Goal: Information Seeking & Learning: Find specific fact

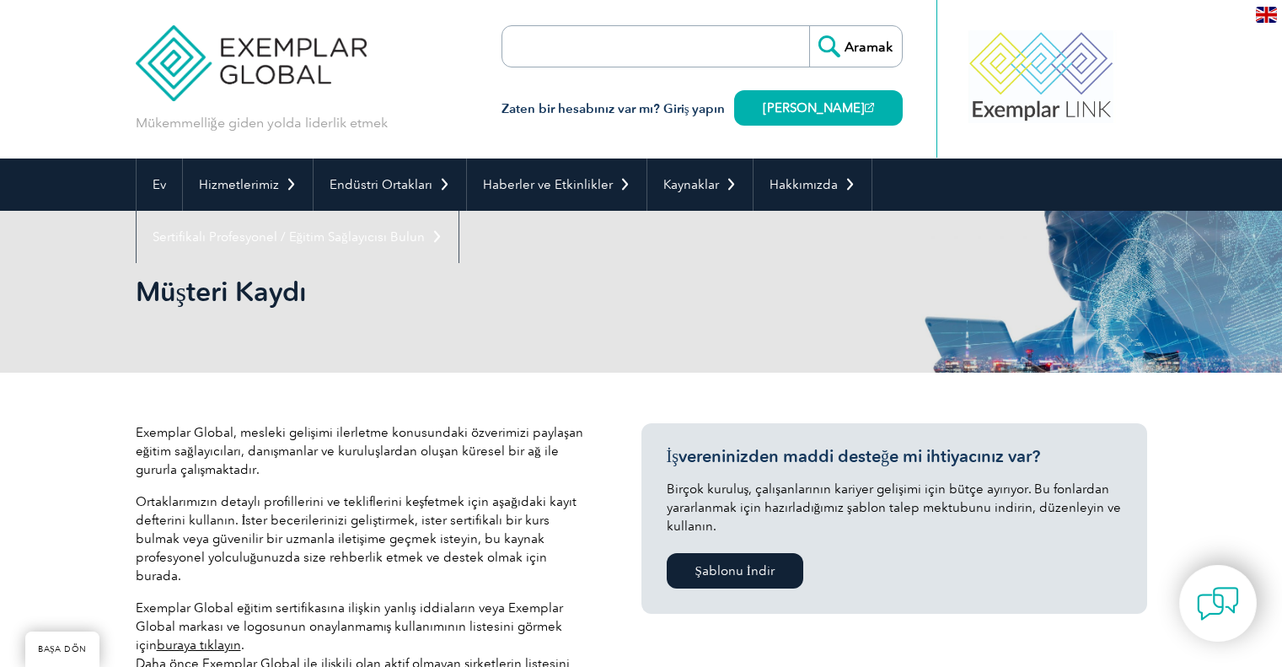
scroll to position [393, 0]
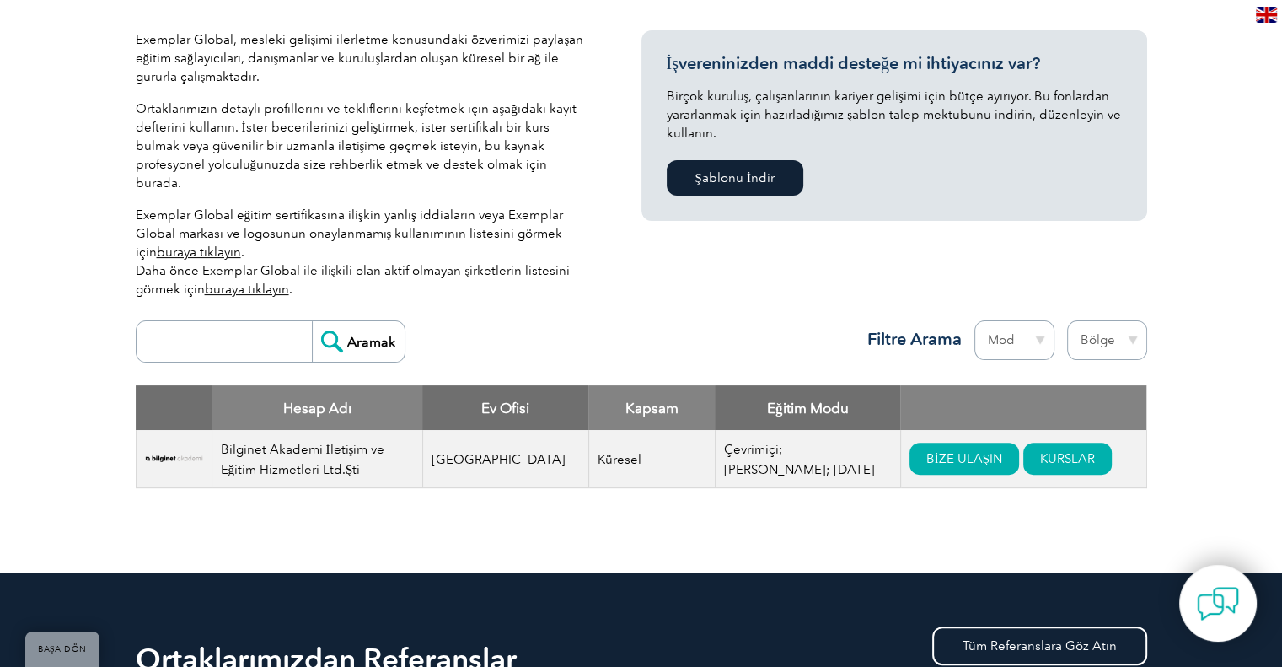
click at [209, 322] on input "search" at bounding box center [228, 341] width 167 height 40
type input "ctr"
click at [375, 330] on input "Aramak" at bounding box center [358, 341] width 93 height 40
click at [344, 326] on input "Aramak" at bounding box center [358, 341] width 93 height 40
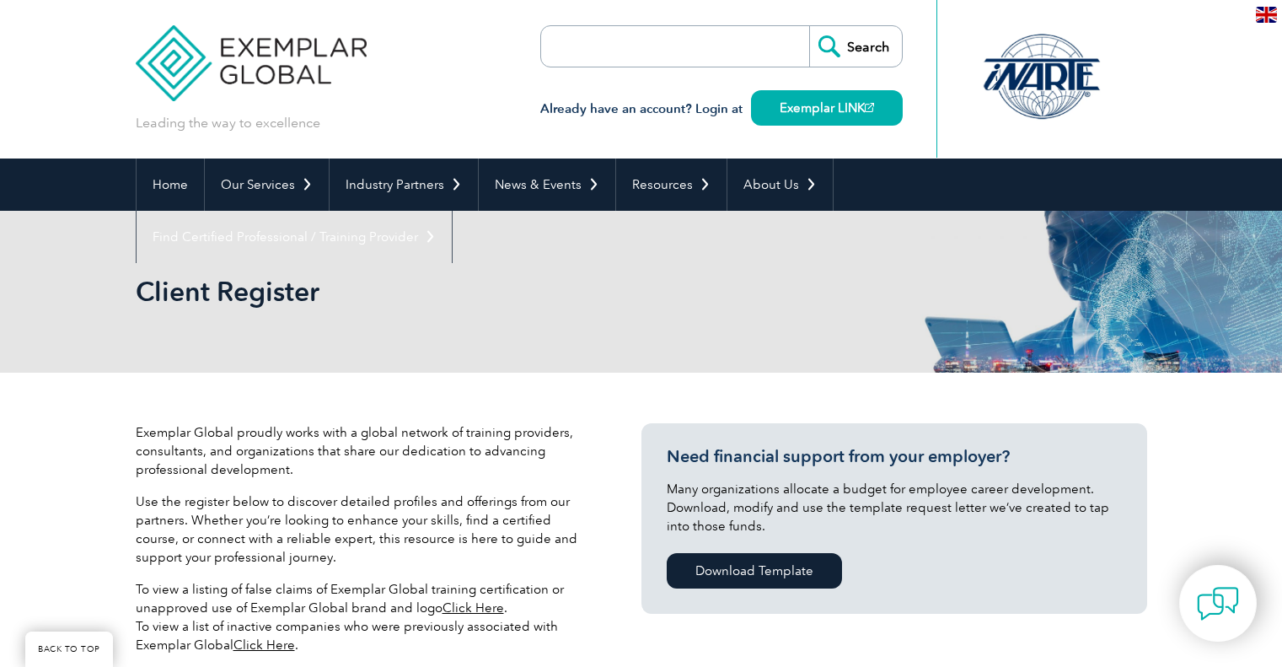
scroll to position [393, 0]
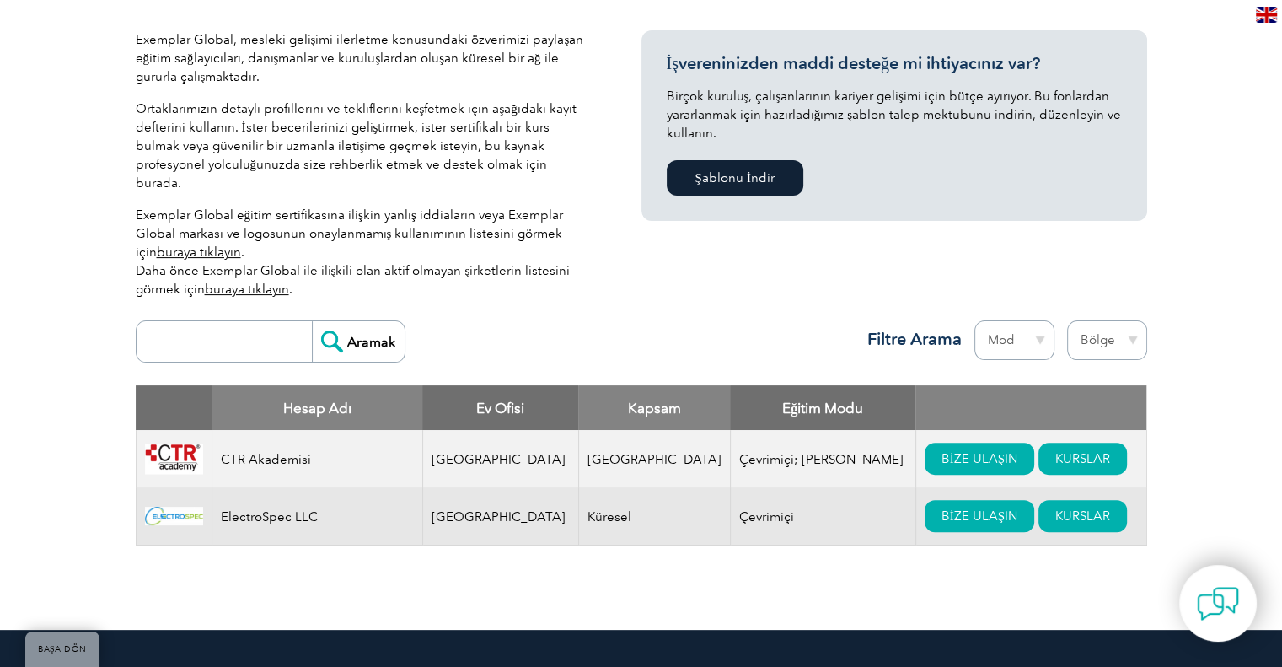
click at [233, 321] on input "search" at bounding box center [228, 341] width 167 height 40
type input "qsi"
click at [351, 325] on input "Aramak" at bounding box center [358, 341] width 93 height 40
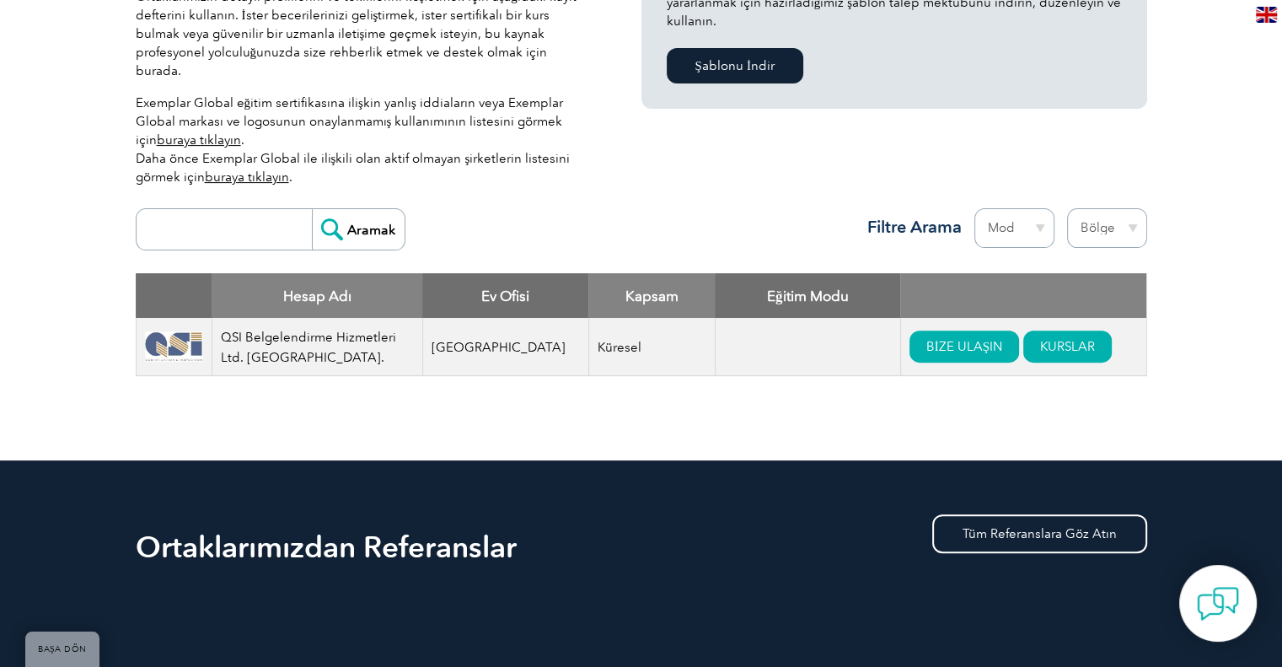
scroll to position [429, 0]
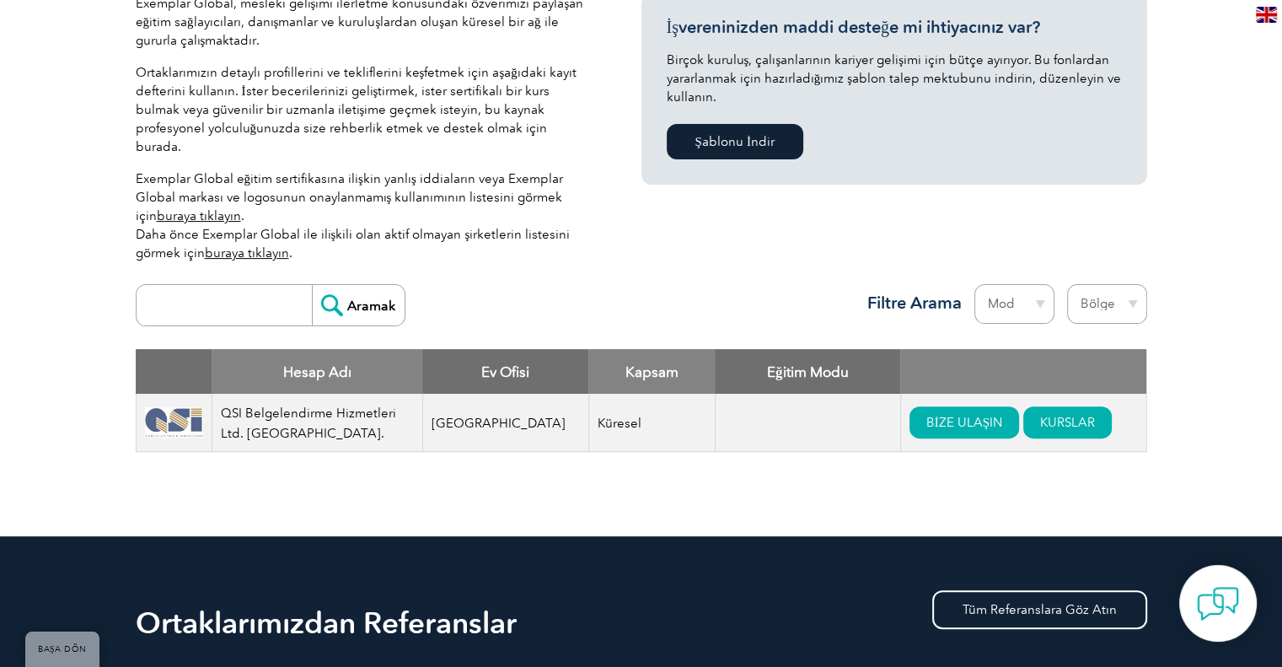
click at [199, 285] on input "search" at bounding box center [228, 305] width 167 height 40
type input "sgs"
click at [368, 286] on input "Aramak" at bounding box center [358, 305] width 93 height 40
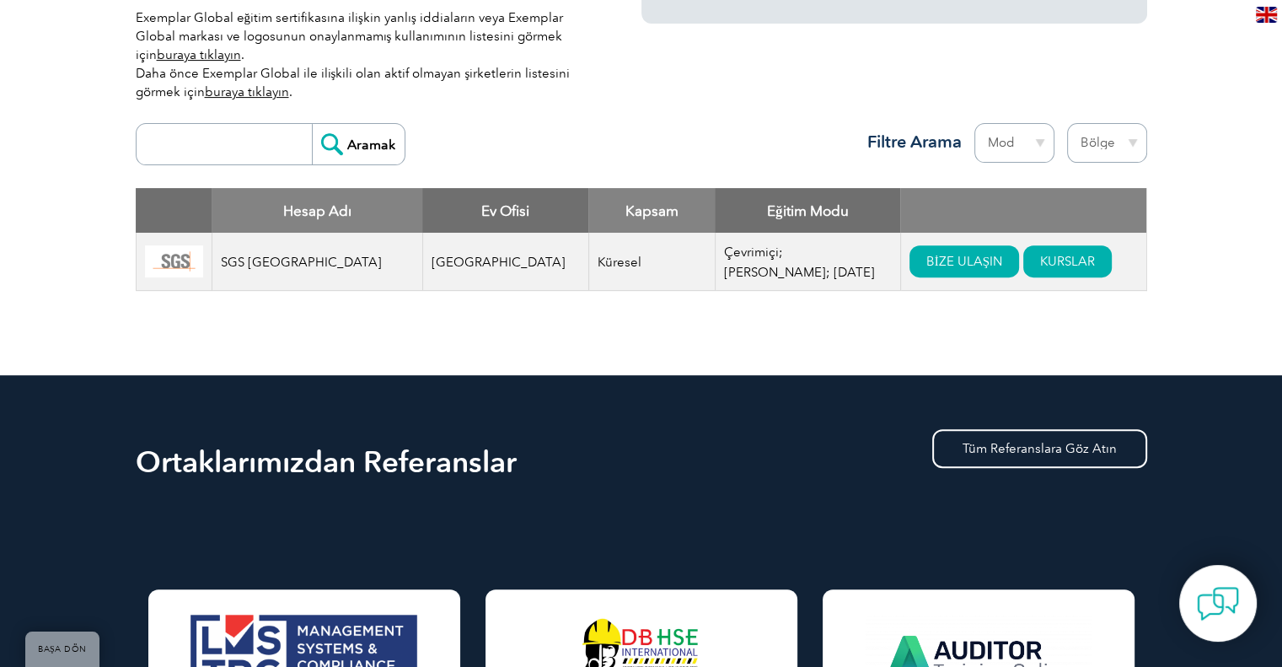
scroll to position [393, 0]
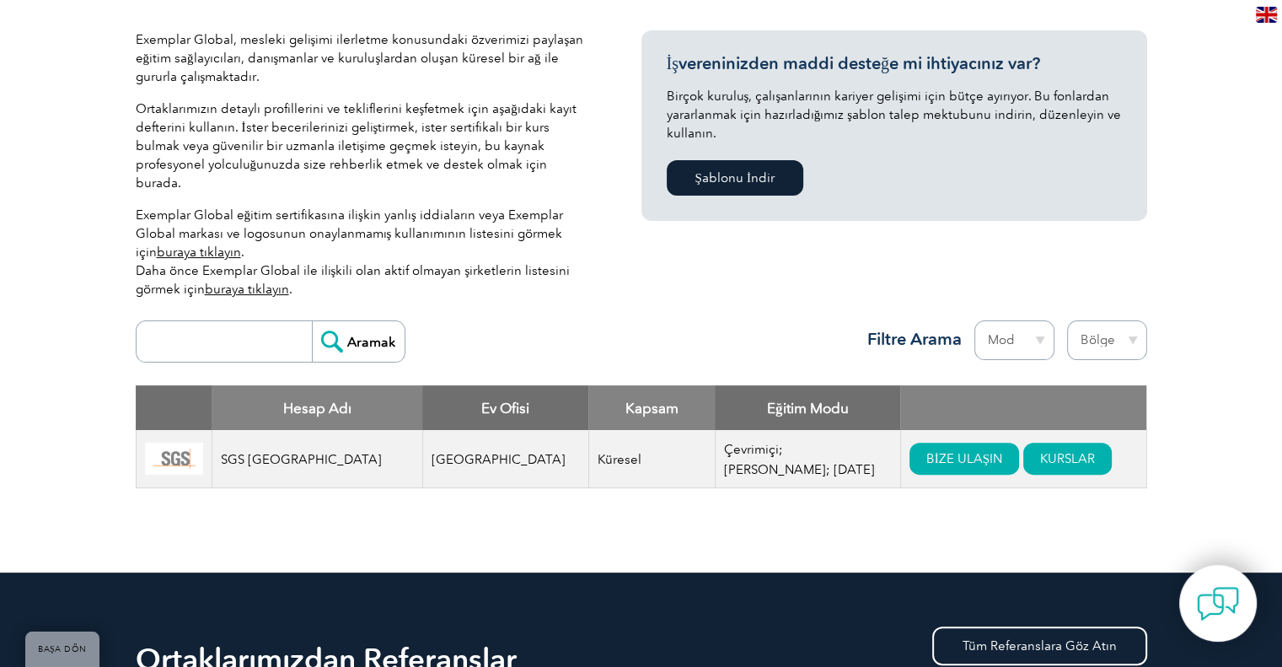
click at [290, 321] on input "search" at bounding box center [228, 341] width 167 height 40
click at [448, 341] on div "Aramak Bölge Avustralya Bahreyn Bangladeş Brezilya Kanada Kolombiya Dominik Cum…" at bounding box center [641, 348] width 1011 height 73
click at [263, 330] on input "search" at bounding box center [228, 341] width 167 height 40
type input "qsi"
click at [312, 321] on input "Aramak" at bounding box center [358, 341] width 93 height 40
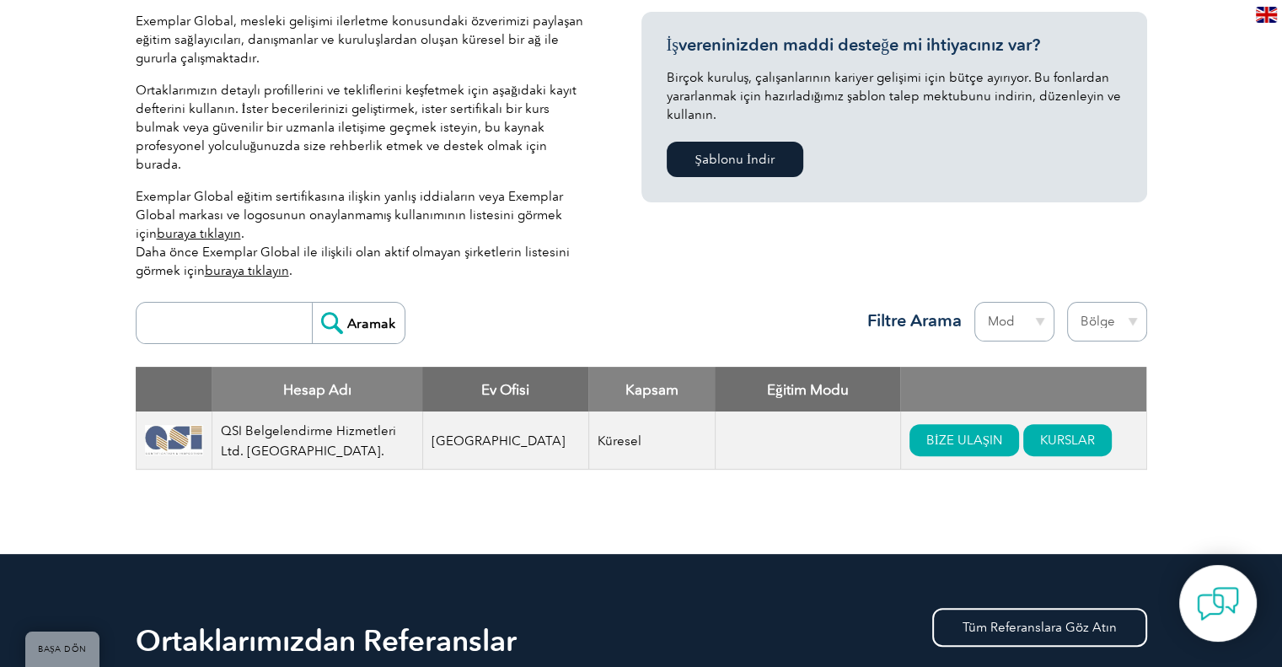
scroll to position [393, 0]
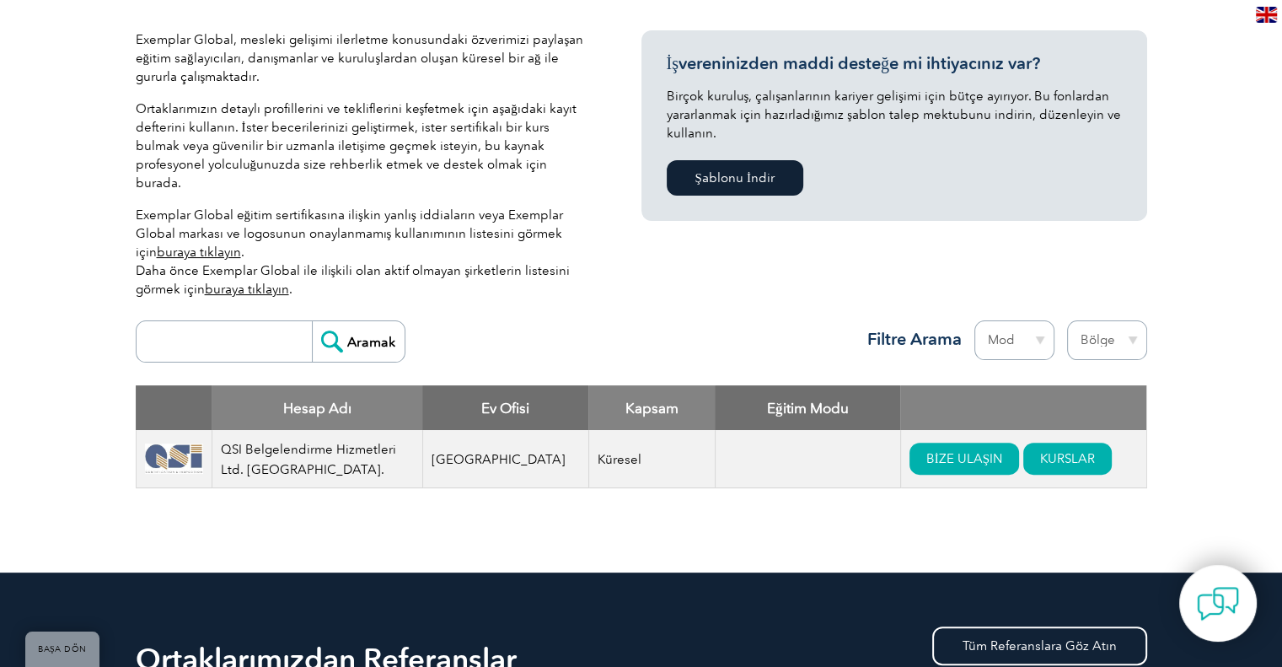
click at [153, 321] on input "search" at bounding box center [228, 341] width 167 height 40
type input "ctr"
click at [209, 323] on input "ctr" at bounding box center [228, 341] width 167 height 40
click at [312, 321] on input "Aramak" at bounding box center [358, 341] width 93 height 40
click at [358, 321] on input "Aramak" at bounding box center [358, 341] width 93 height 40
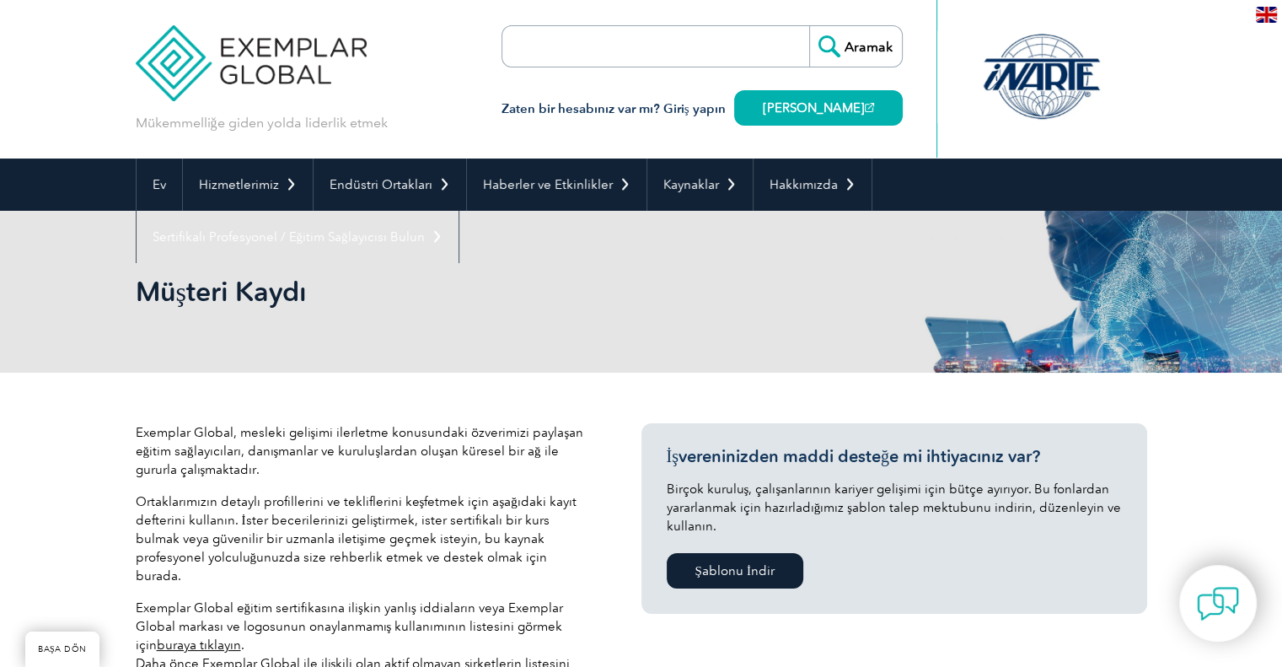
scroll to position [590, 0]
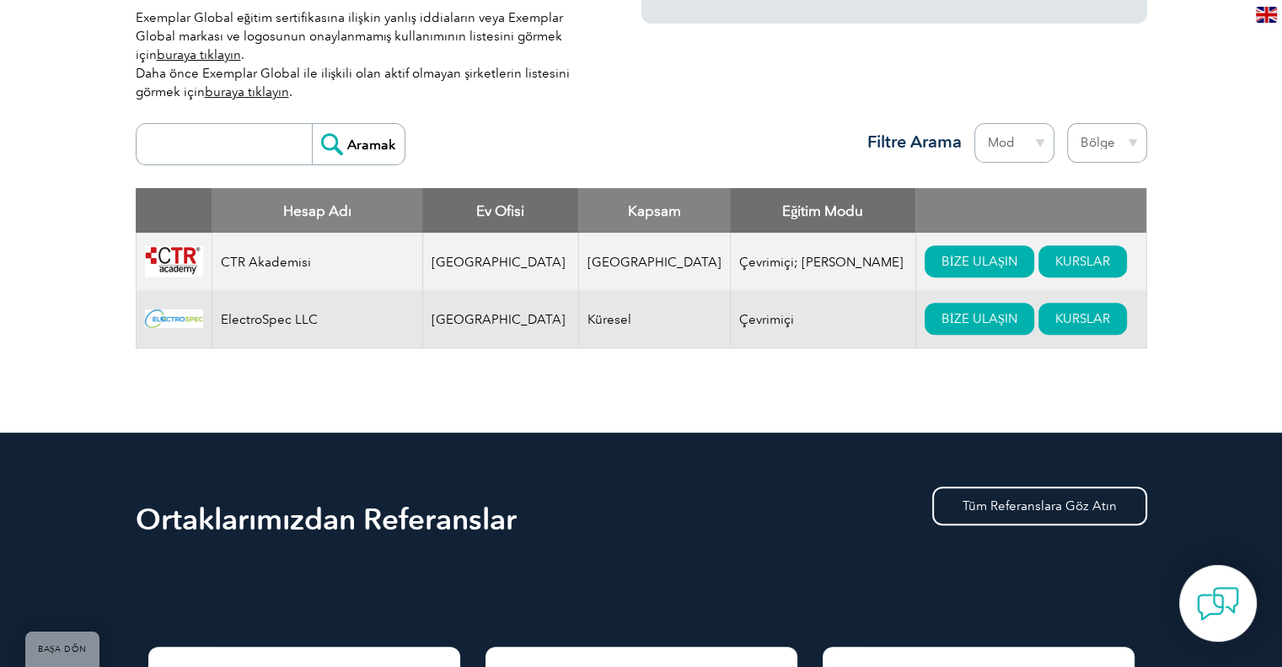
click at [259, 124] on input "search" at bounding box center [228, 144] width 167 height 40
type input "sgs"
click at [353, 136] on input "Aramak" at bounding box center [358, 144] width 93 height 40
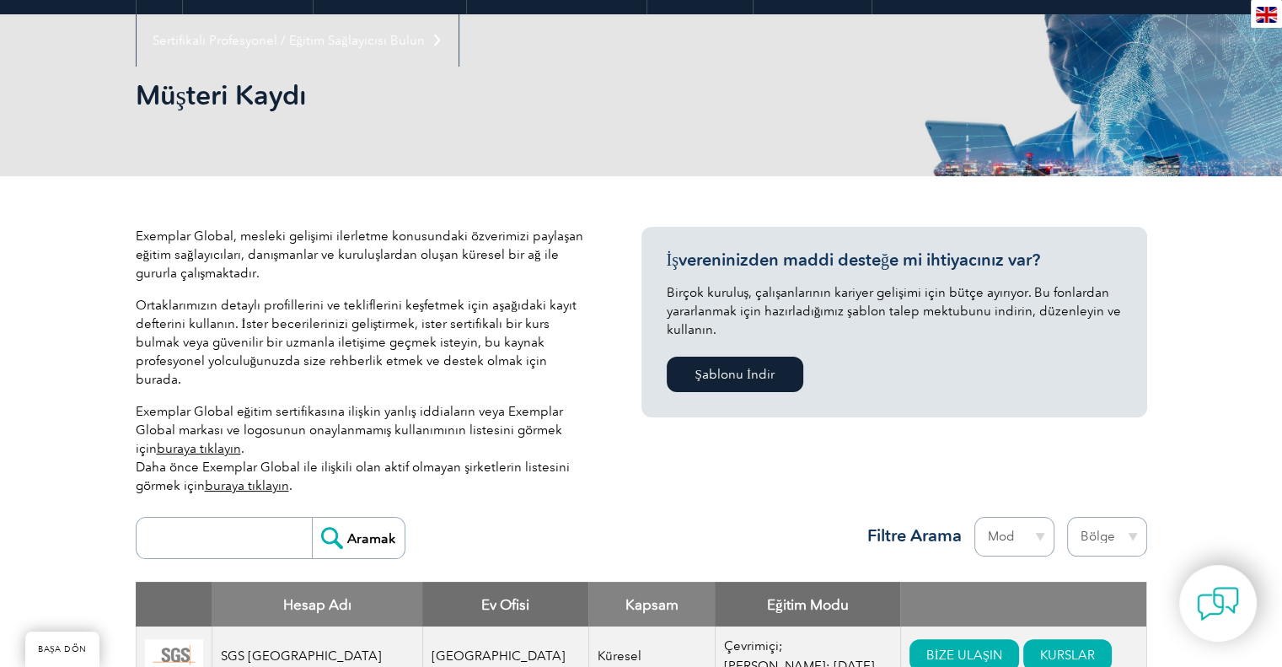
scroll to position [393, 0]
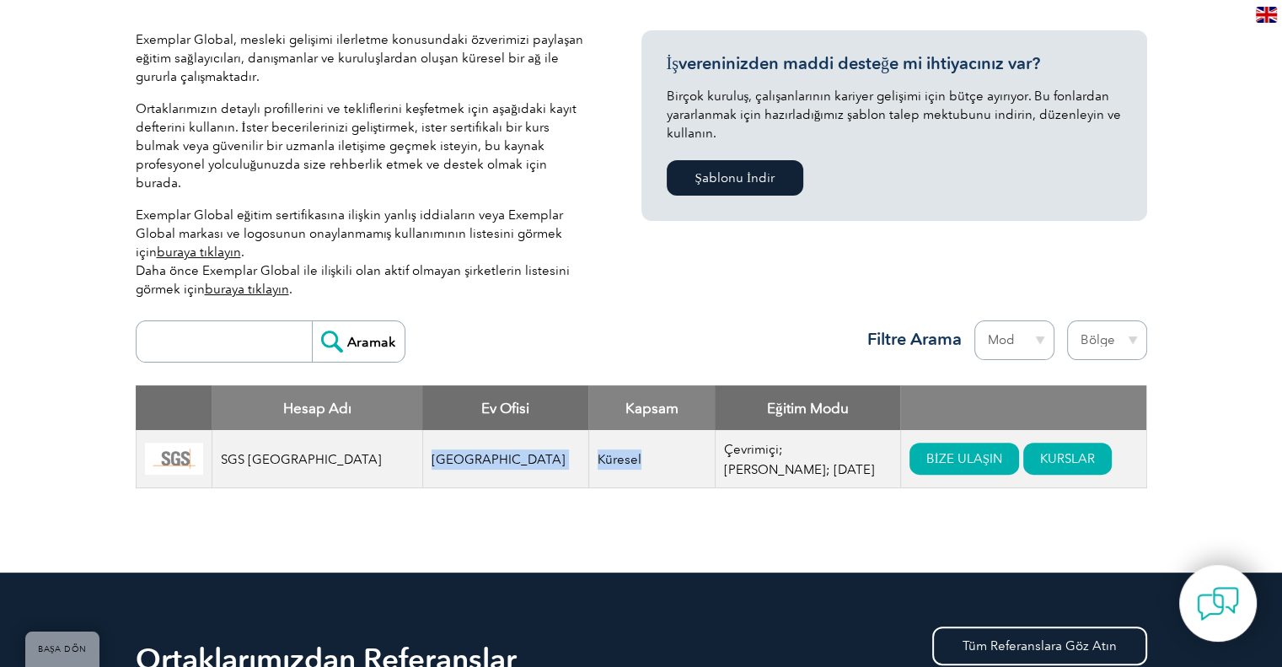
drag, startPoint x: 432, startPoint y: 445, endPoint x: 674, endPoint y: 462, distance: 242.5
click at [674, 462] on tr "SGS Kuzey Amerika Amerika Birleşik Devletleri Küresel Çevrimiçi; Şahsen; Karma …" at bounding box center [641, 459] width 1011 height 58
click at [641, 452] on font "Küresel" at bounding box center [620, 459] width 44 height 15
click at [277, 321] on input "search" at bounding box center [228, 341] width 167 height 40
type input "qsi"
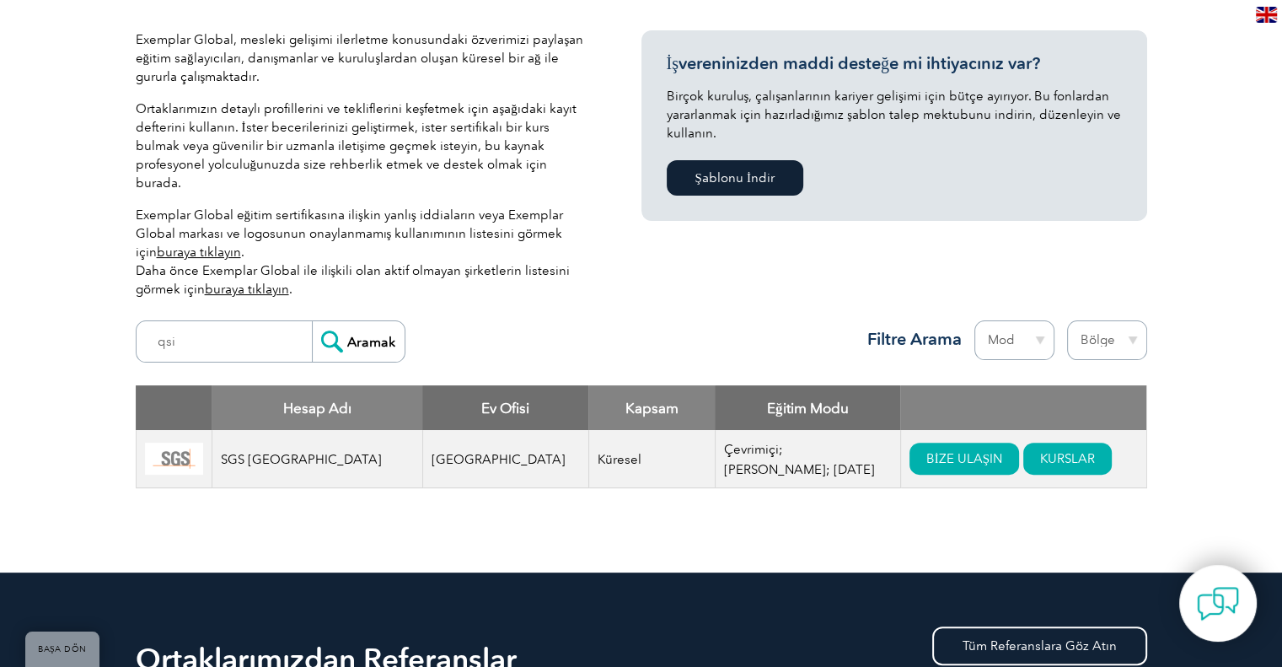
click at [326, 330] on input "Aramak" at bounding box center [358, 341] width 93 height 40
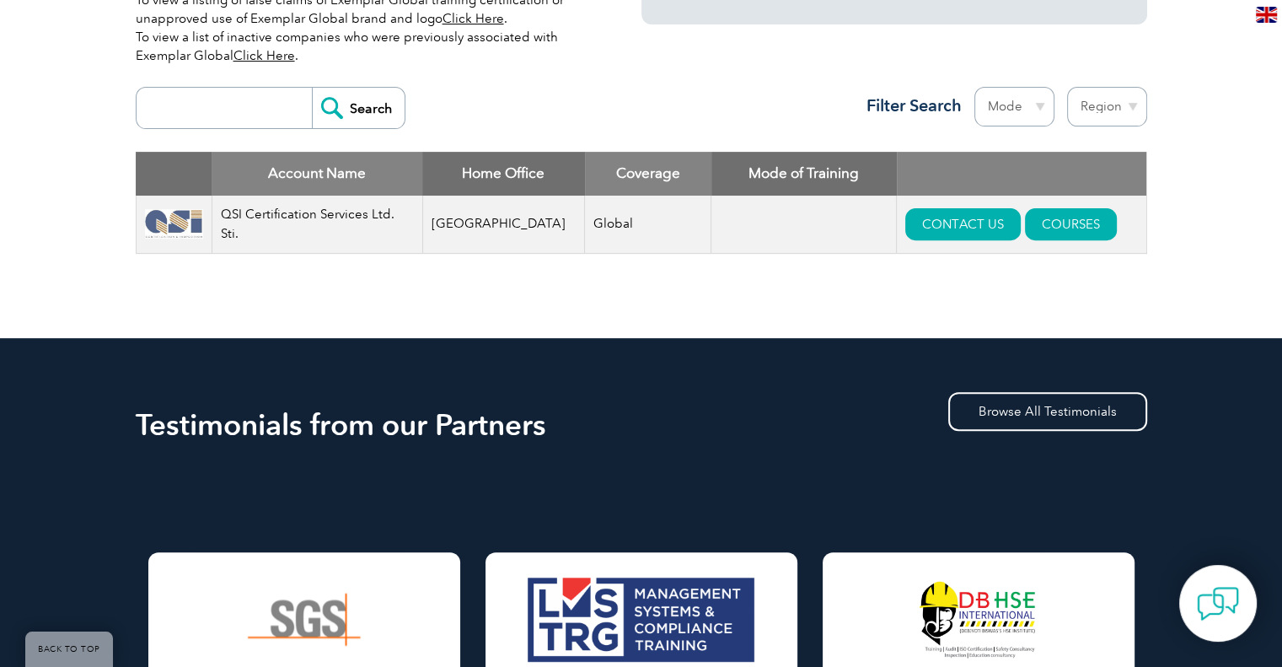
scroll to position [590, 0]
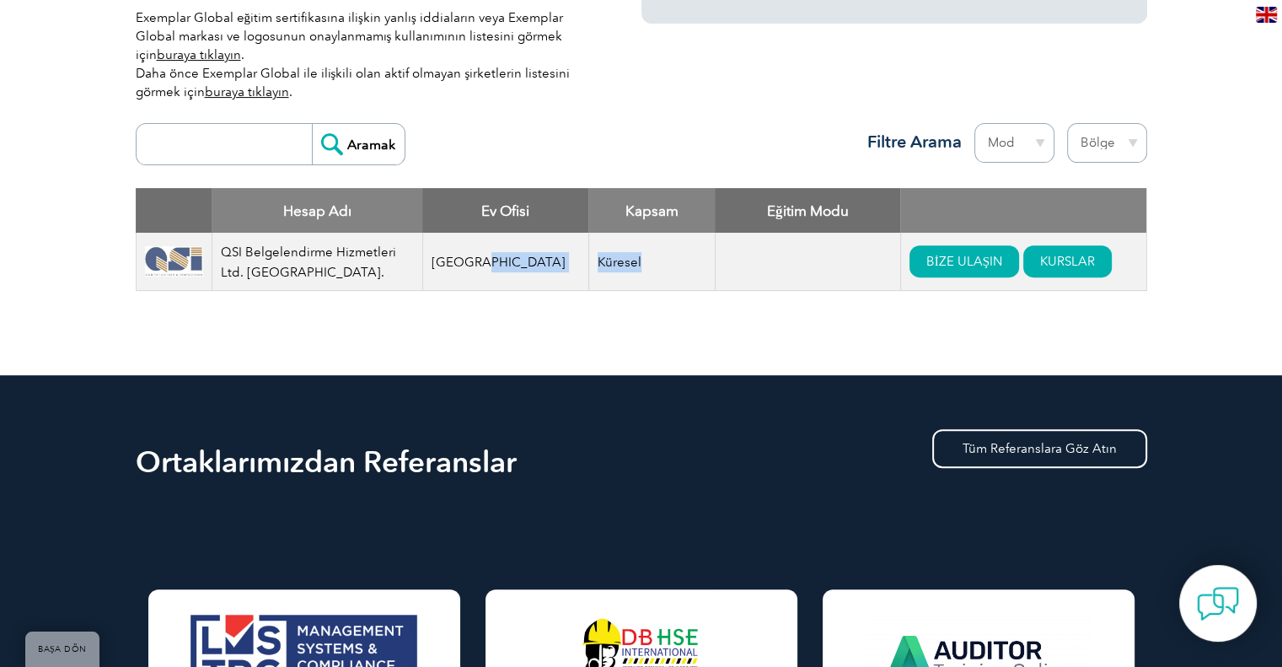
drag, startPoint x: 563, startPoint y: 246, endPoint x: 495, endPoint y: 251, distance: 68.5
click at [495, 251] on tr "QSI Belgelendirme Hizmetleri Ltd. [GEOGRAPHIC_DATA]. Türkiye Küresel BİZE ULAŞI…" at bounding box center [641, 262] width 1011 height 58
click at [272, 130] on input "search" at bounding box center [228, 144] width 167 height 40
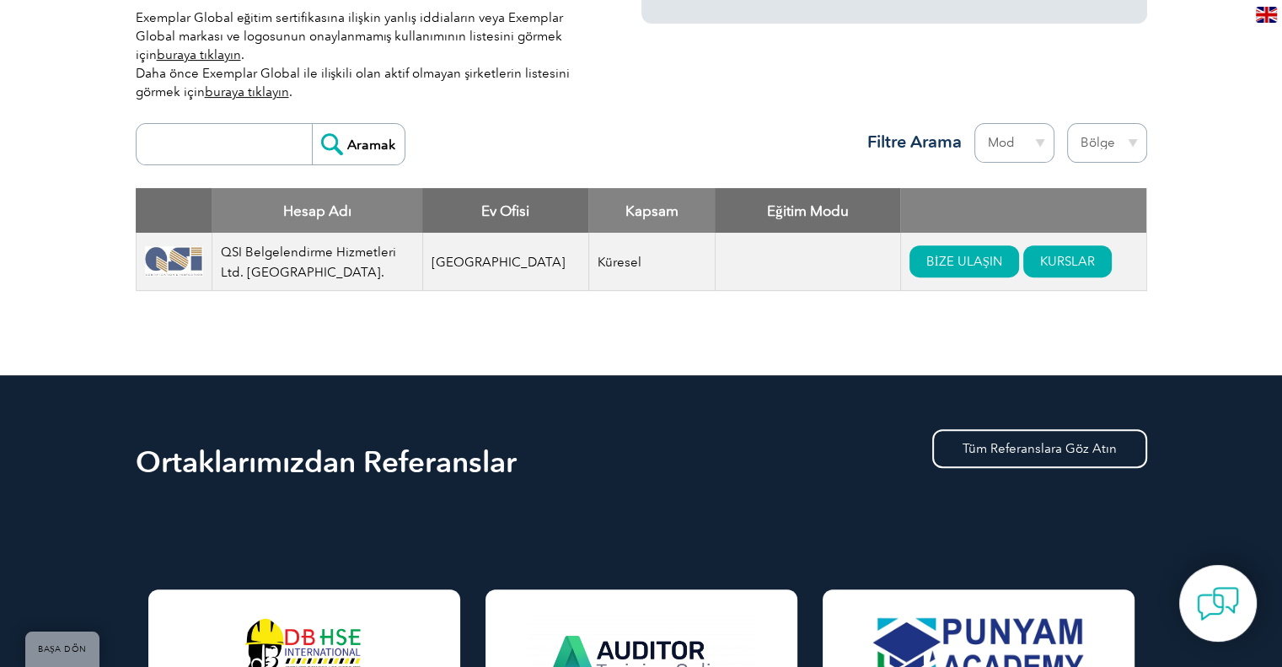
type input "bilgi"
click at [379, 131] on input "Aramak" at bounding box center [358, 144] width 93 height 40
